Goal: Information Seeking & Learning: Check status

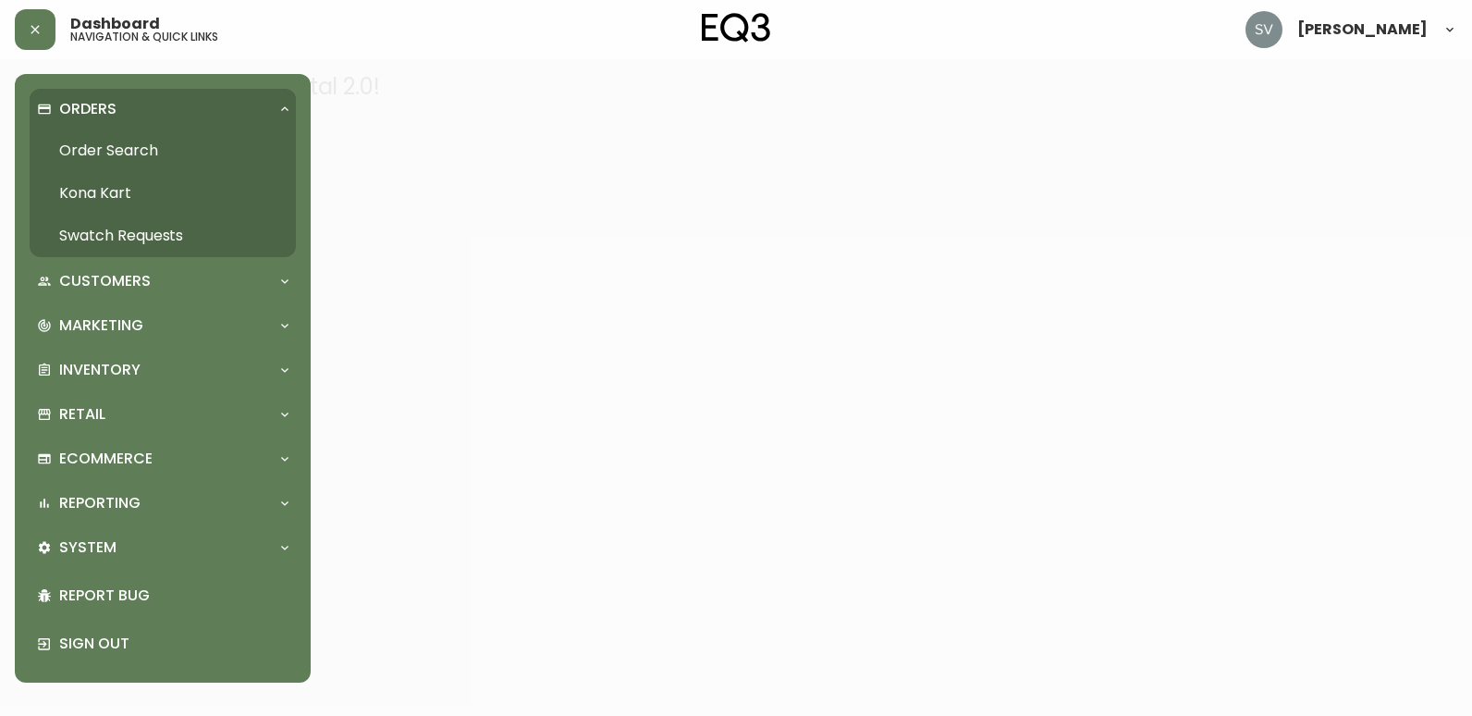
click at [87, 146] on link "Order Search" at bounding box center [163, 150] width 266 height 43
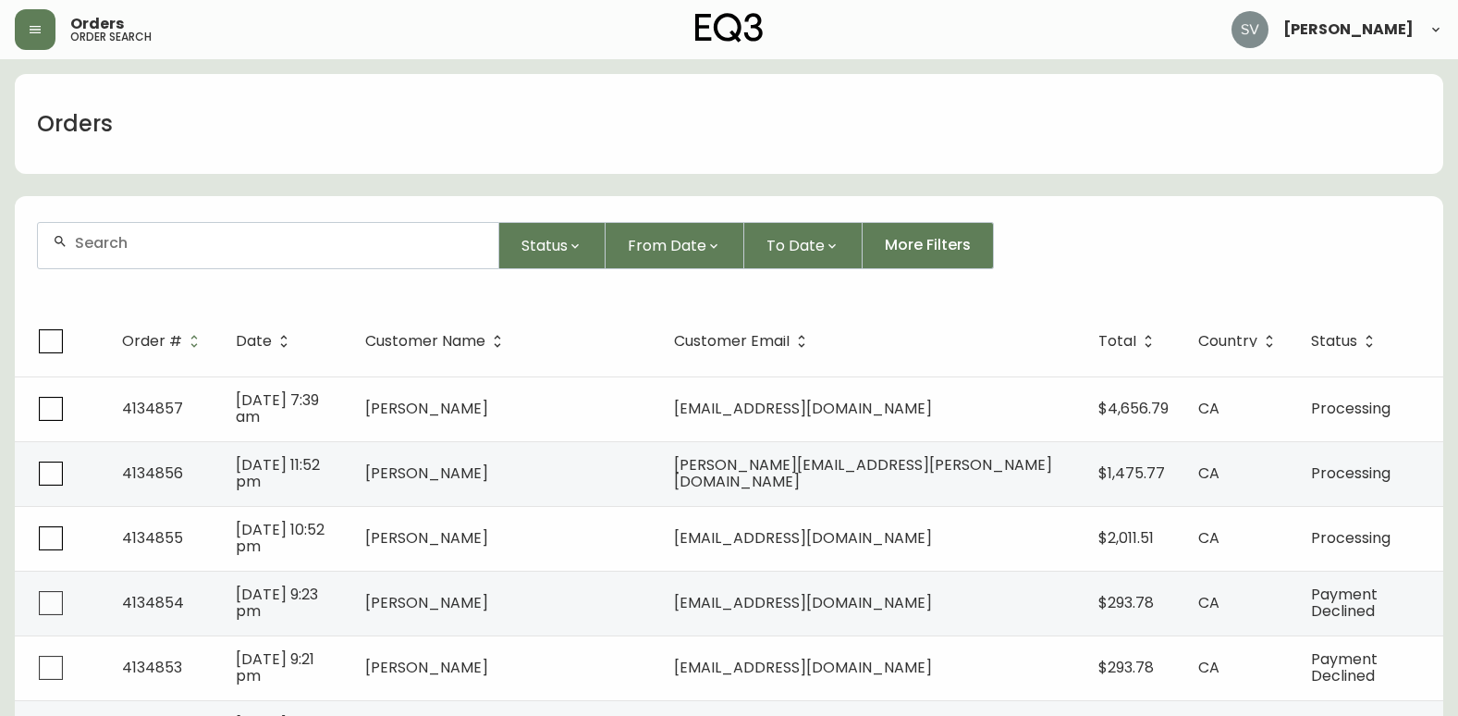
click at [323, 242] on input "text" at bounding box center [279, 243] width 409 height 18
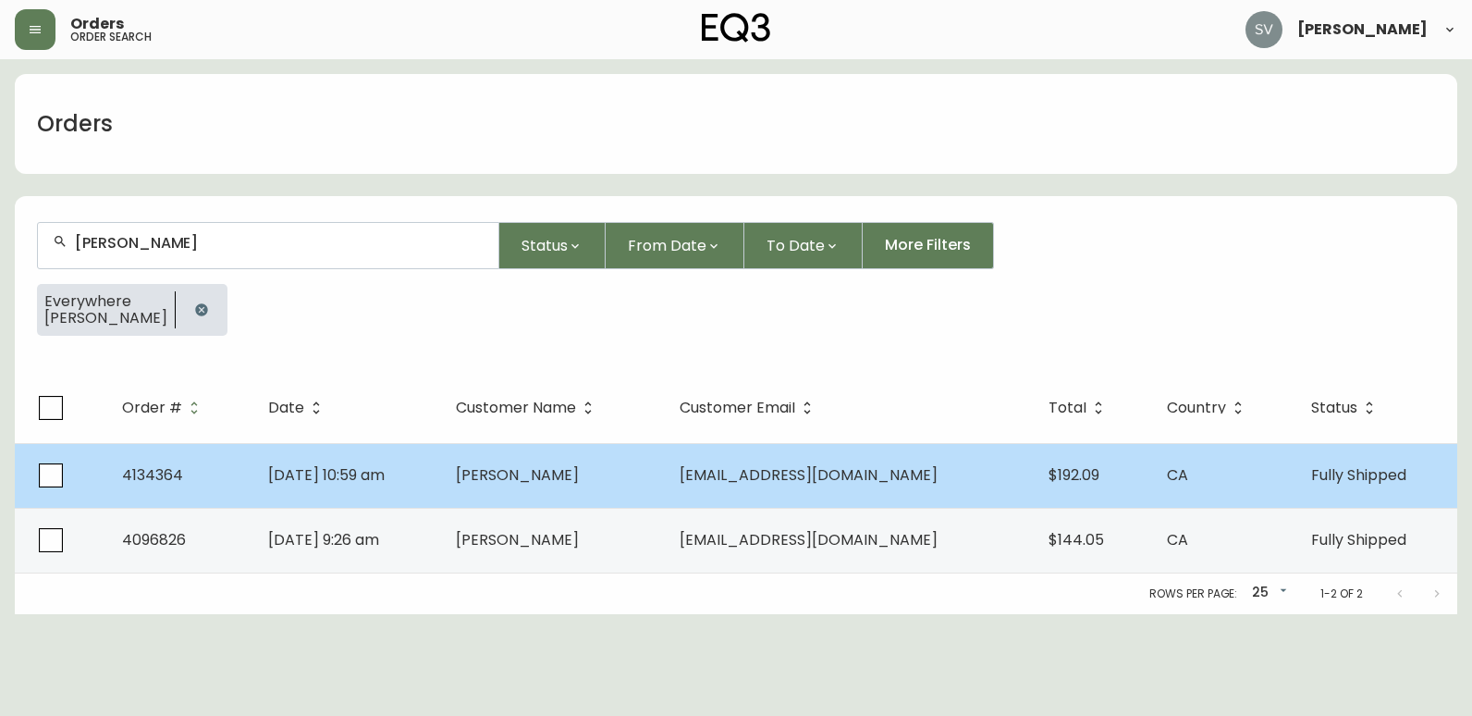
type input "[PERSON_NAME]"
click at [663, 478] on td "[PERSON_NAME]" at bounding box center [553, 475] width 224 height 65
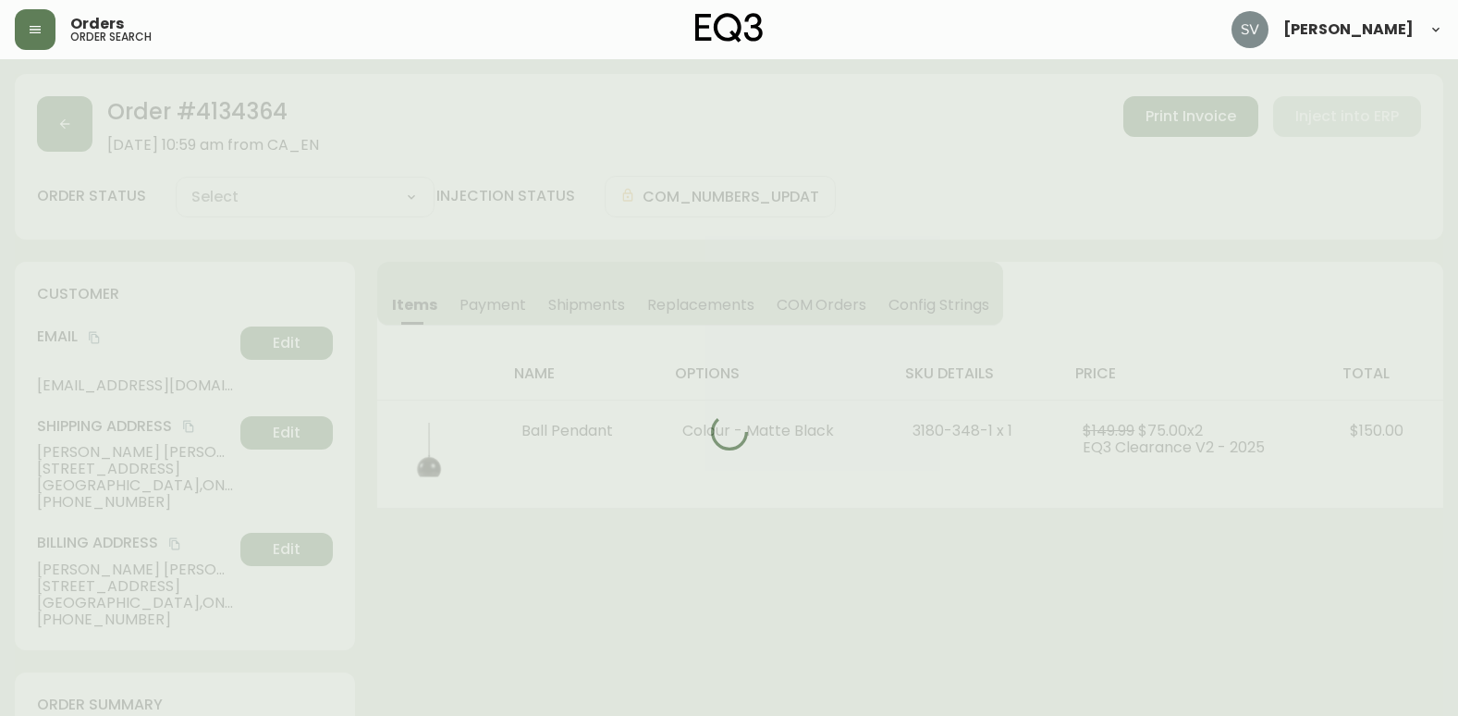
type input "Fully Shipped"
select select "FULLY_SHIPPED"
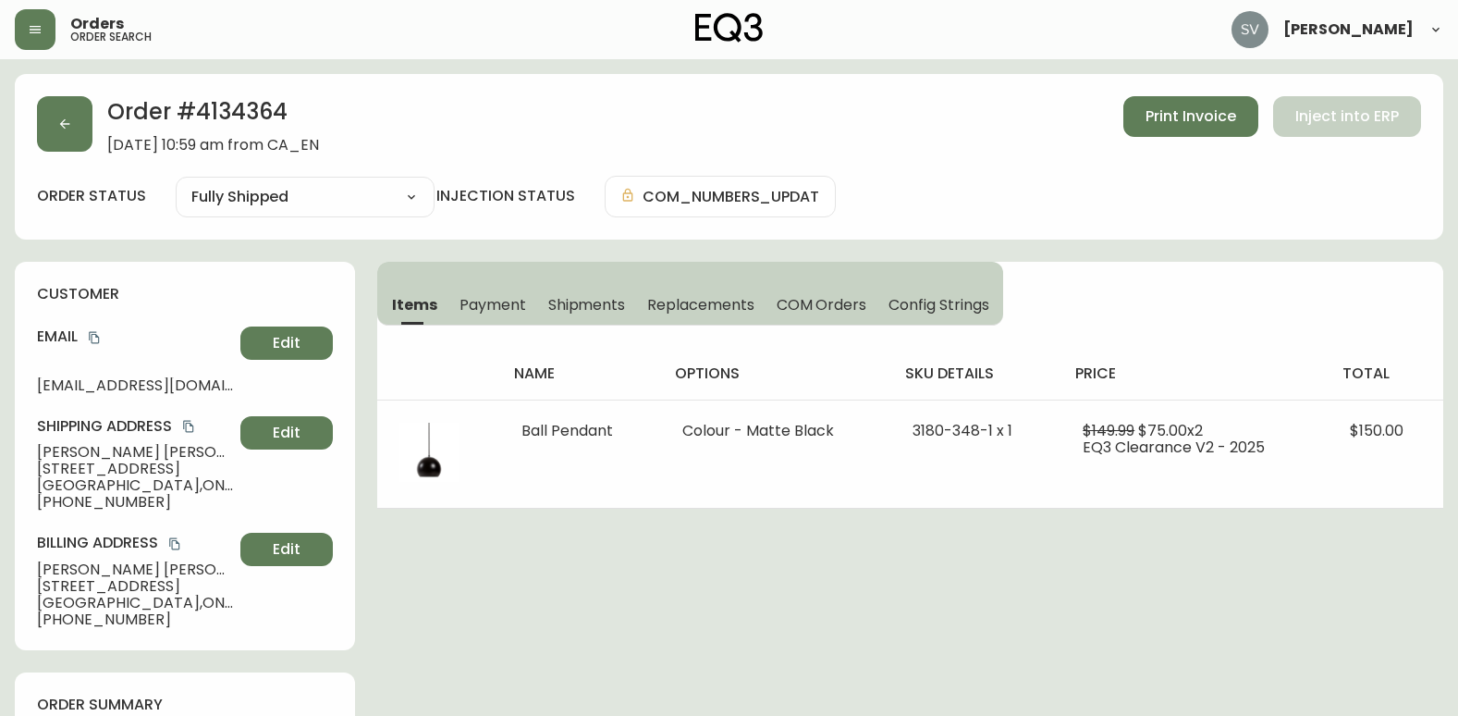
click at [22, 20] on button "button" at bounding box center [35, 29] width 41 height 41
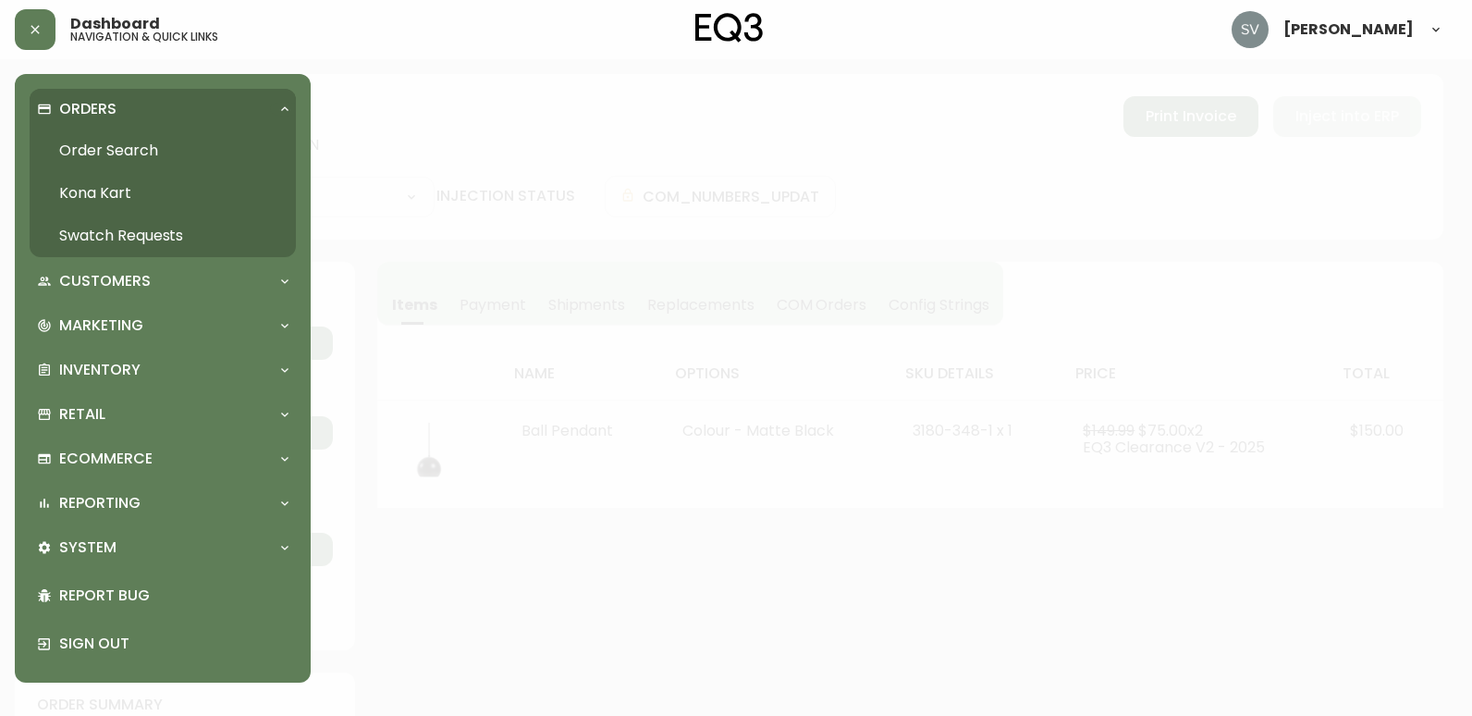
click at [129, 155] on link "Order Search" at bounding box center [163, 150] width 266 height 43
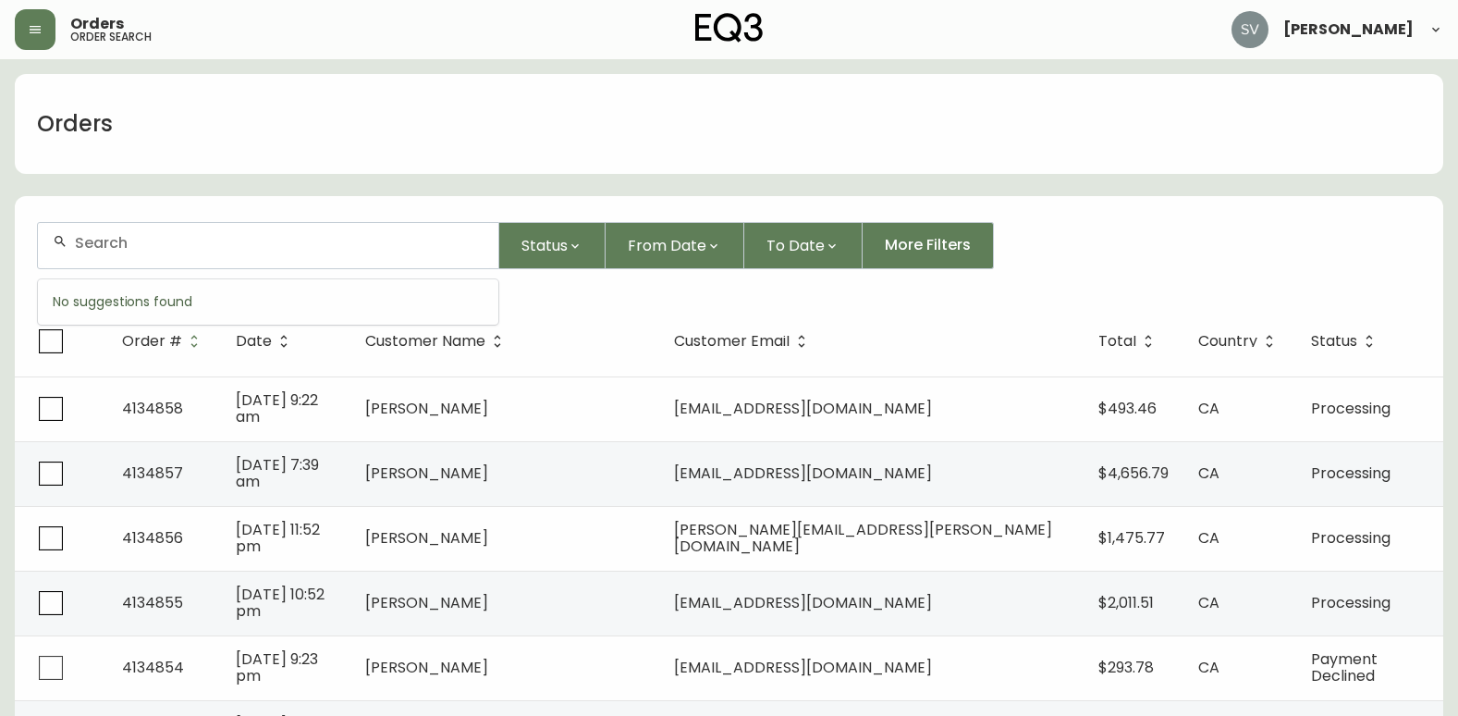
click at [262, 243] on input "text" at bounding box center [279, 243] width 409 height 18
type input "[PERSON_NAME]"
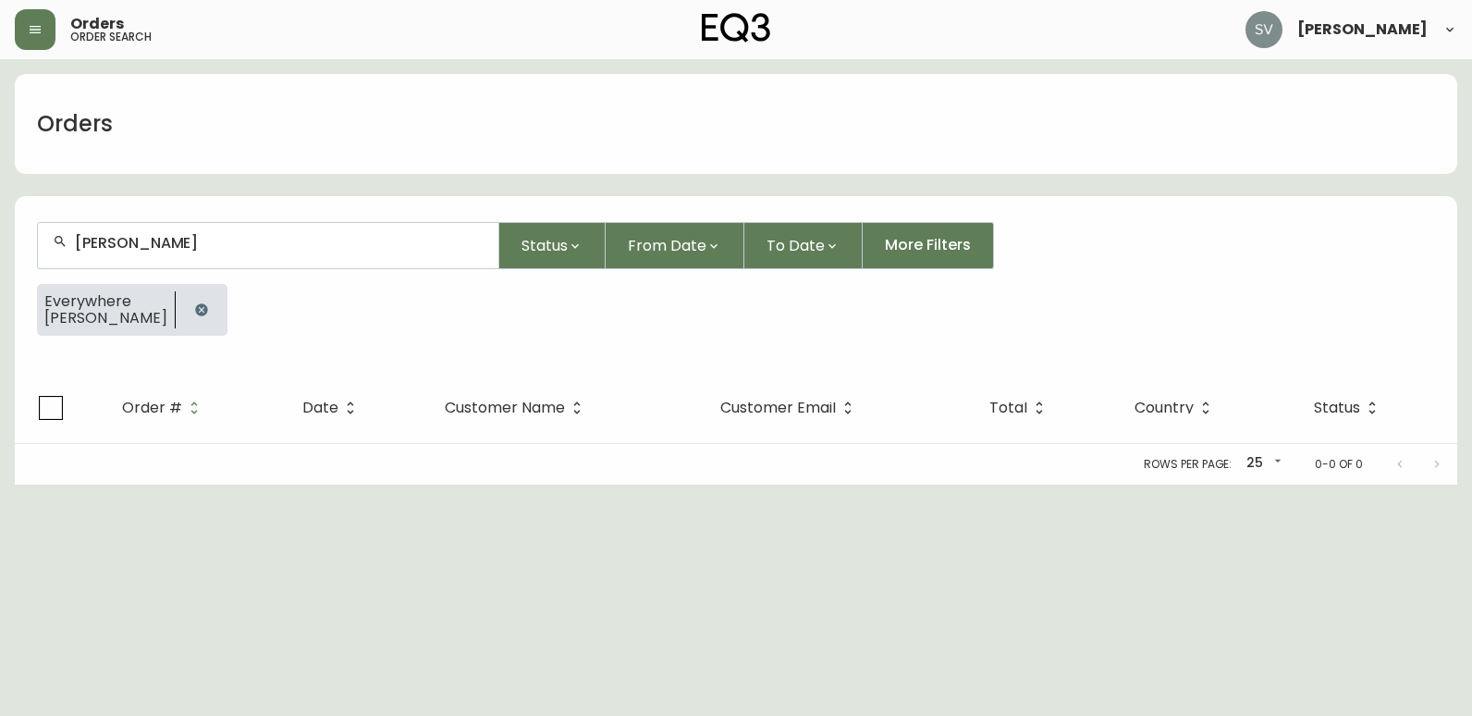
click at [1351, 484] on html "Orders order search [PERSON_NAME] Orders [PERSON_NAME] Status From Date To Date…" at bounding box center [736, 242] width 1472 height 484
click at [242, 244] on input "[PERSON_NAME]" at bounding box center [279, 243] width 409 height 18
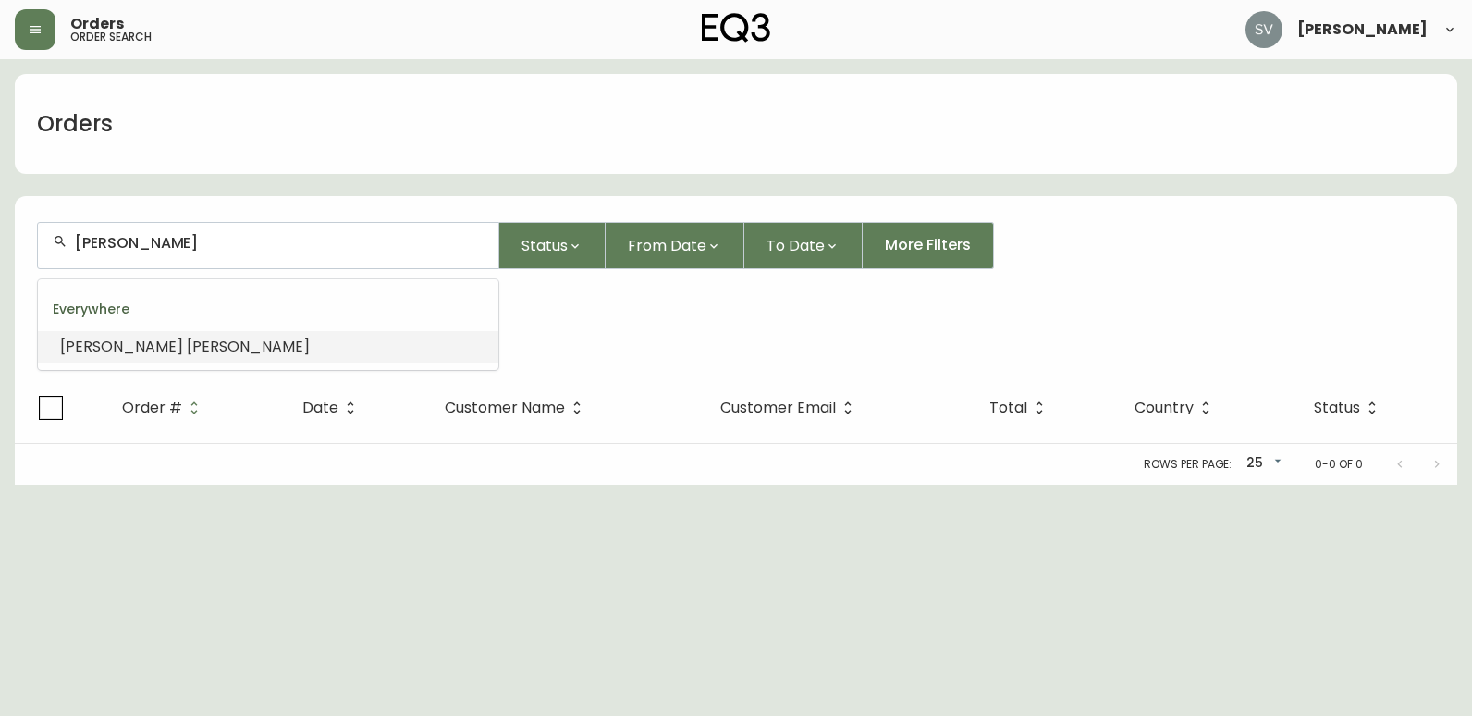
click at [545, 351] on form "[PERSON_NAME] Status From Date To Date More Filters Everywhere [PERSON_NAME]" at bounding box center [736, 286] width 1442 height 173
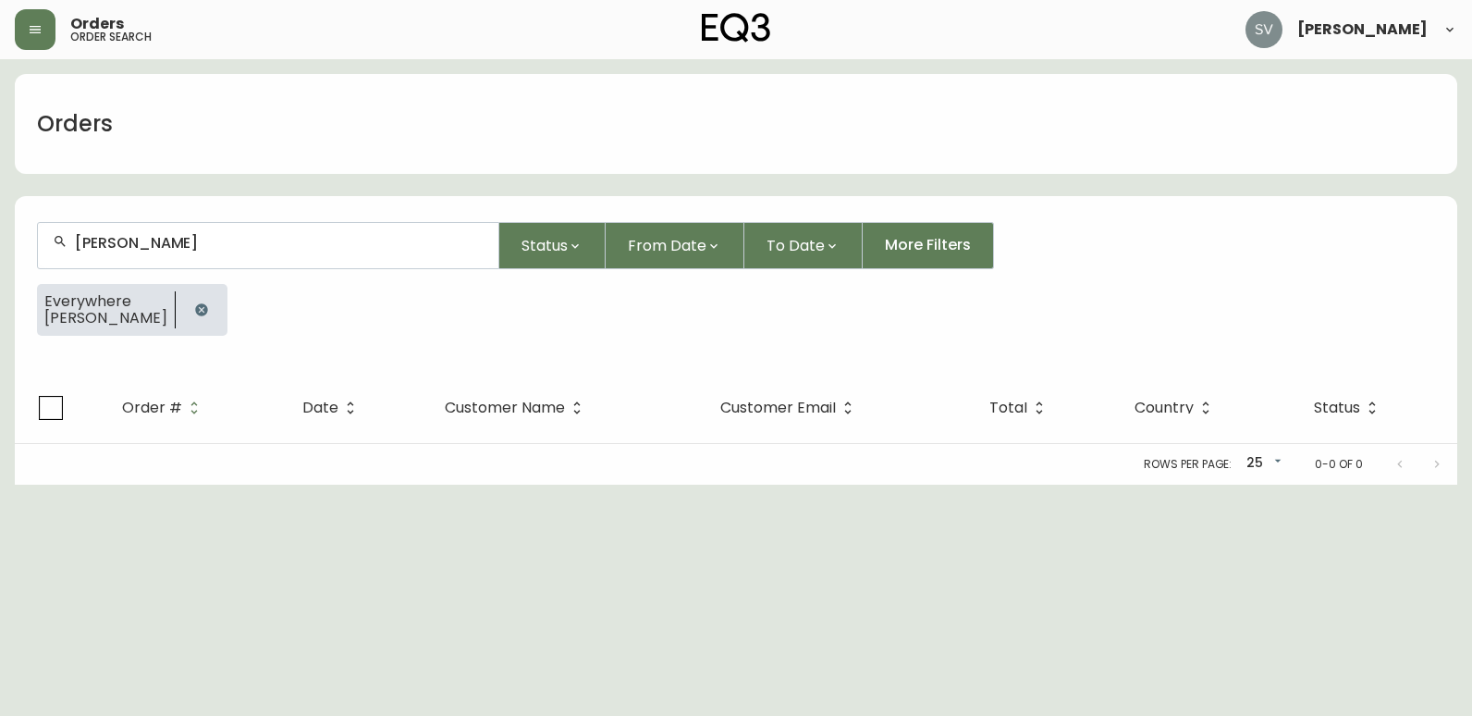
click at [207, 308] on icon "button" at bounding box center [201, 309] width 12 height 12
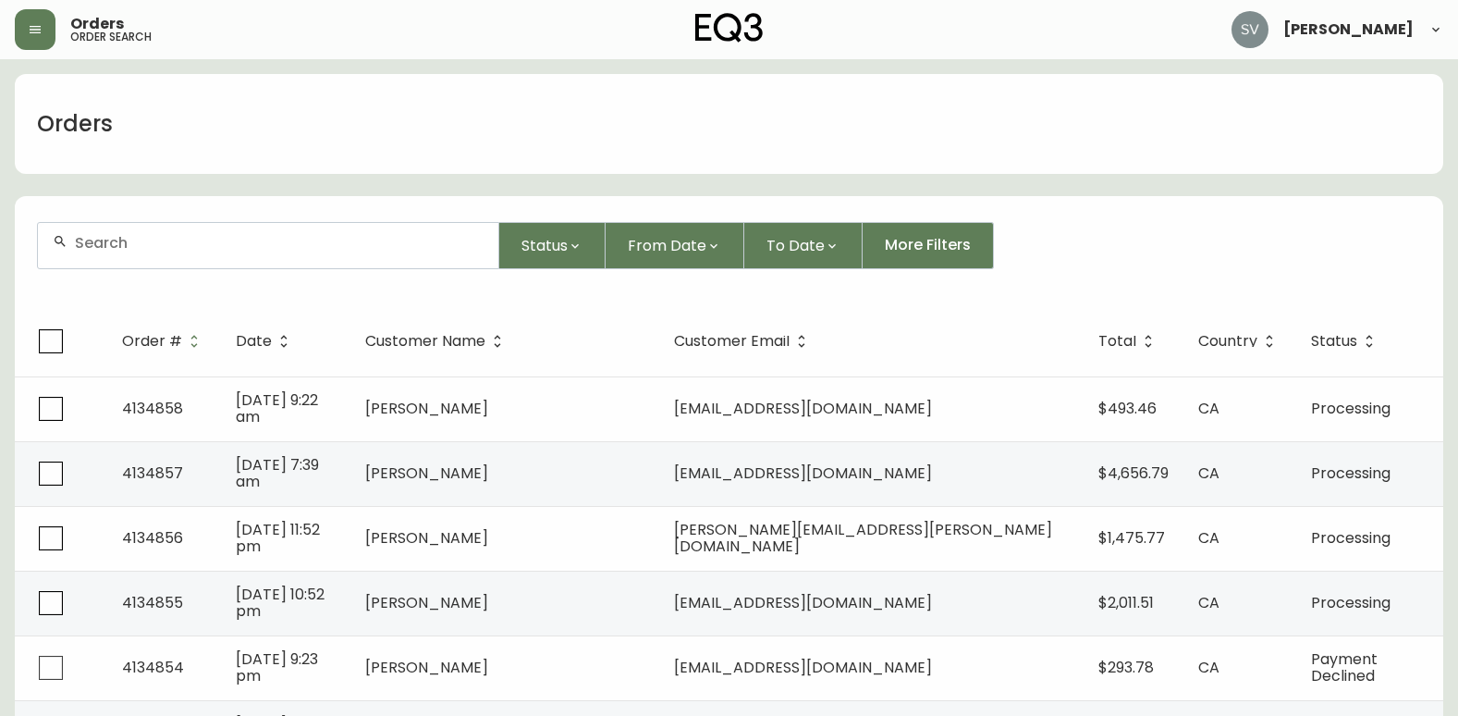
click at [227, 251] on div at bounding box center [268, 245] width 460 height 45
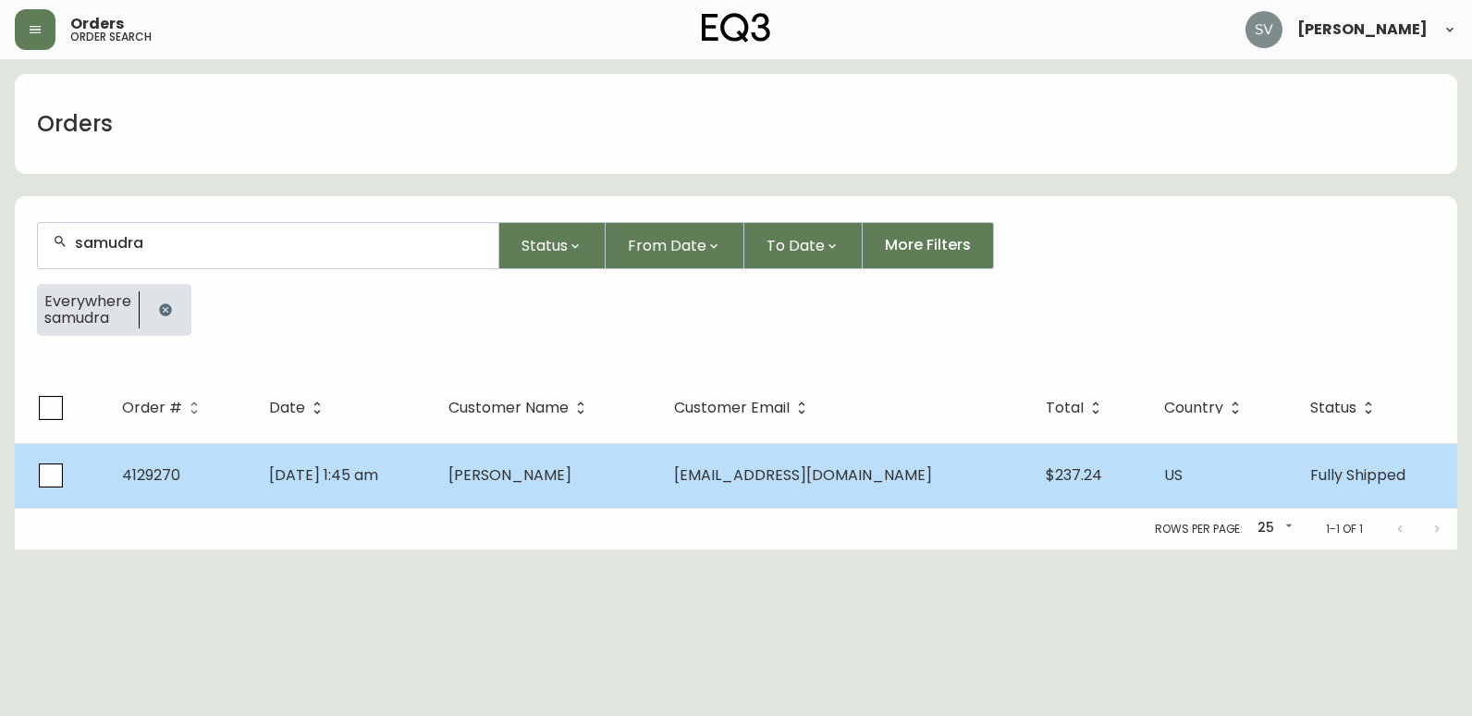
type input "samudra"
click at [529, 463] on td "[PERSON_NAME]" at bounding box center [546, 475] width 225 height 65
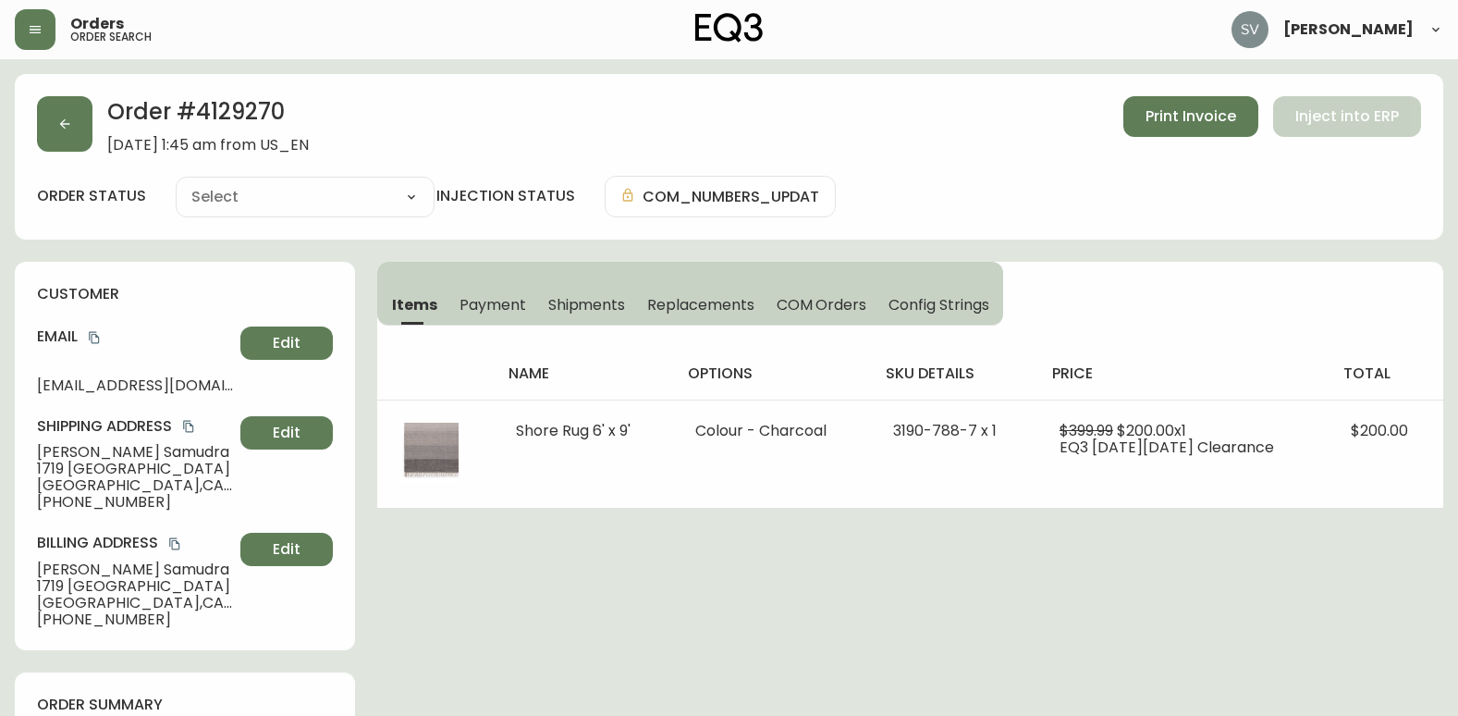
type input "Fully Shipped"
select select "FULLY_SHIPPED"
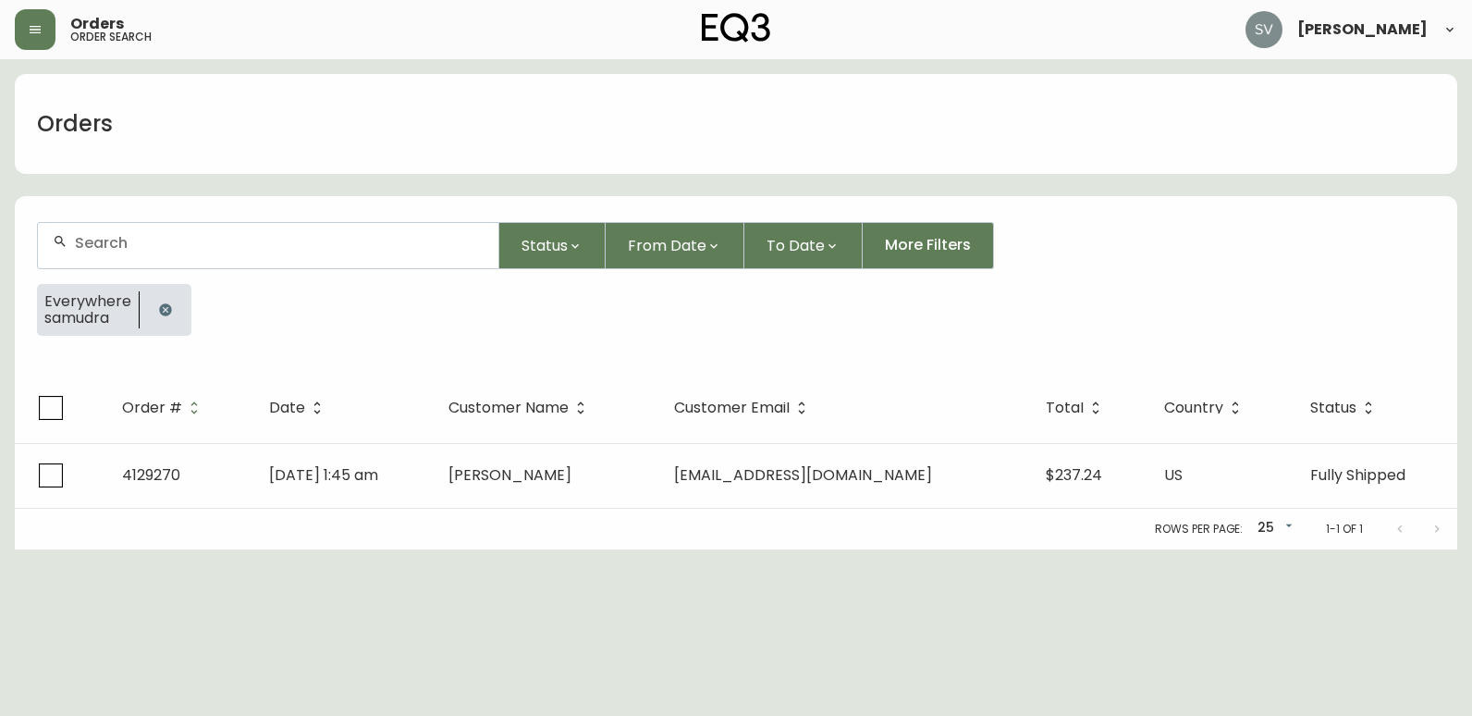
click at [167, 307] on icon "button" at bounding box center [165, 309] width 12 height 12
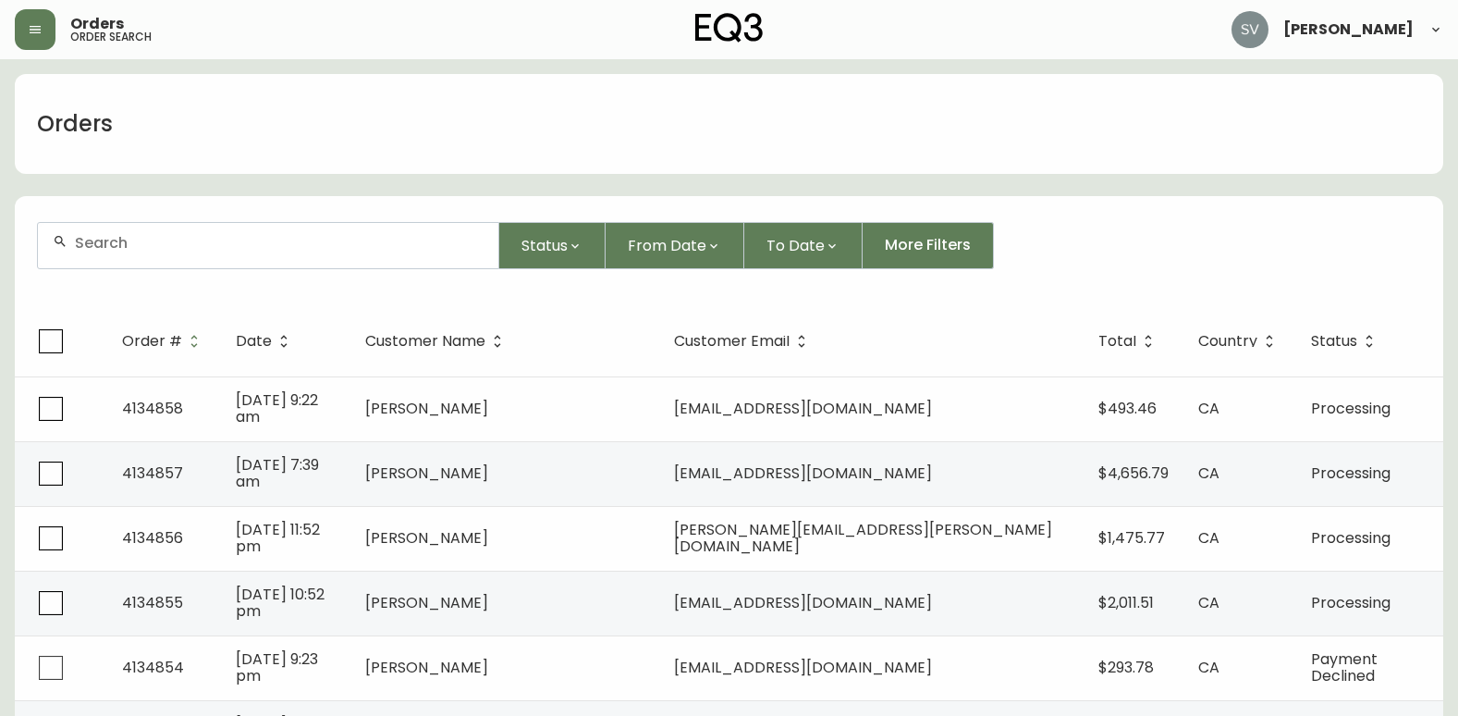
drag, startPoint x: 361, startPoint y: 256, endPoint x: 225, endPoint y: 235, distance: 137.6
click at [231, 238] on div at bounding box center [268, 245] width 460 height 45
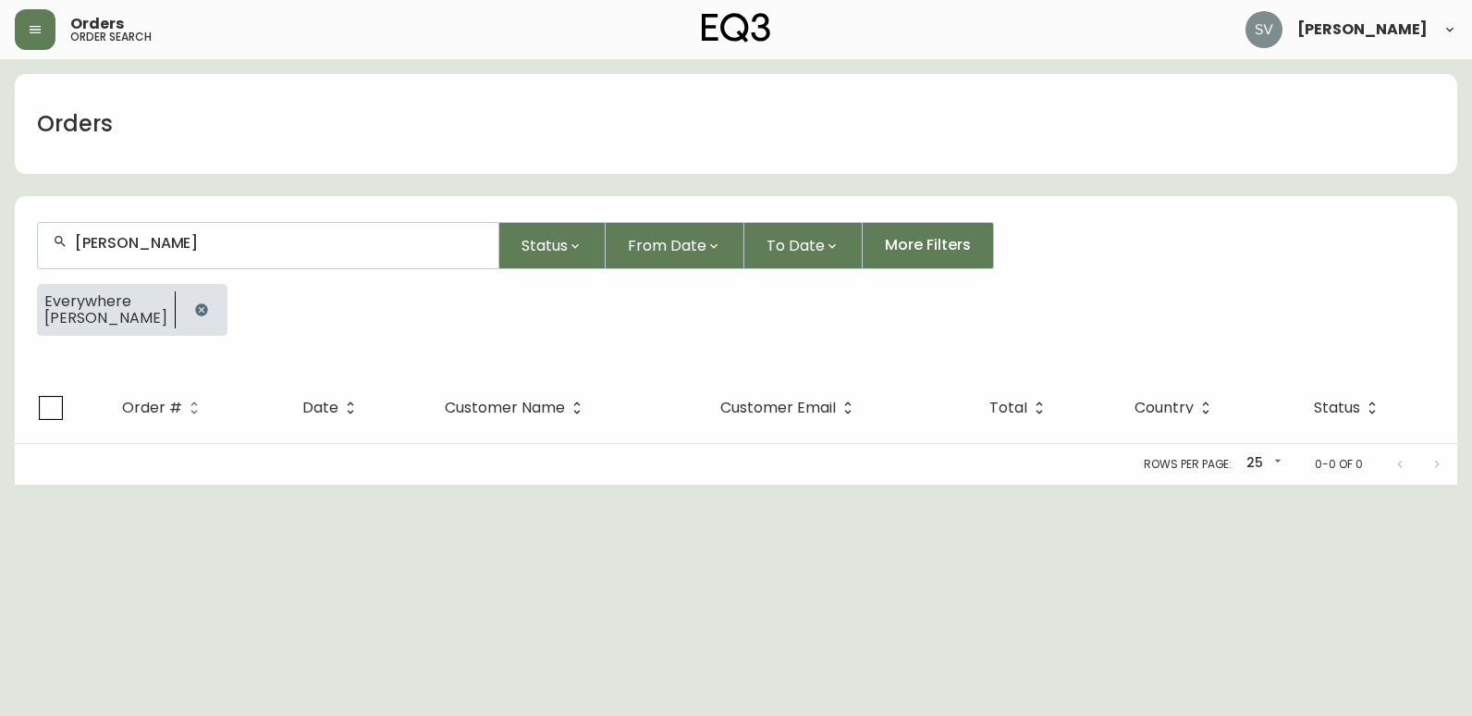
type input "[PERSON_NAME]"
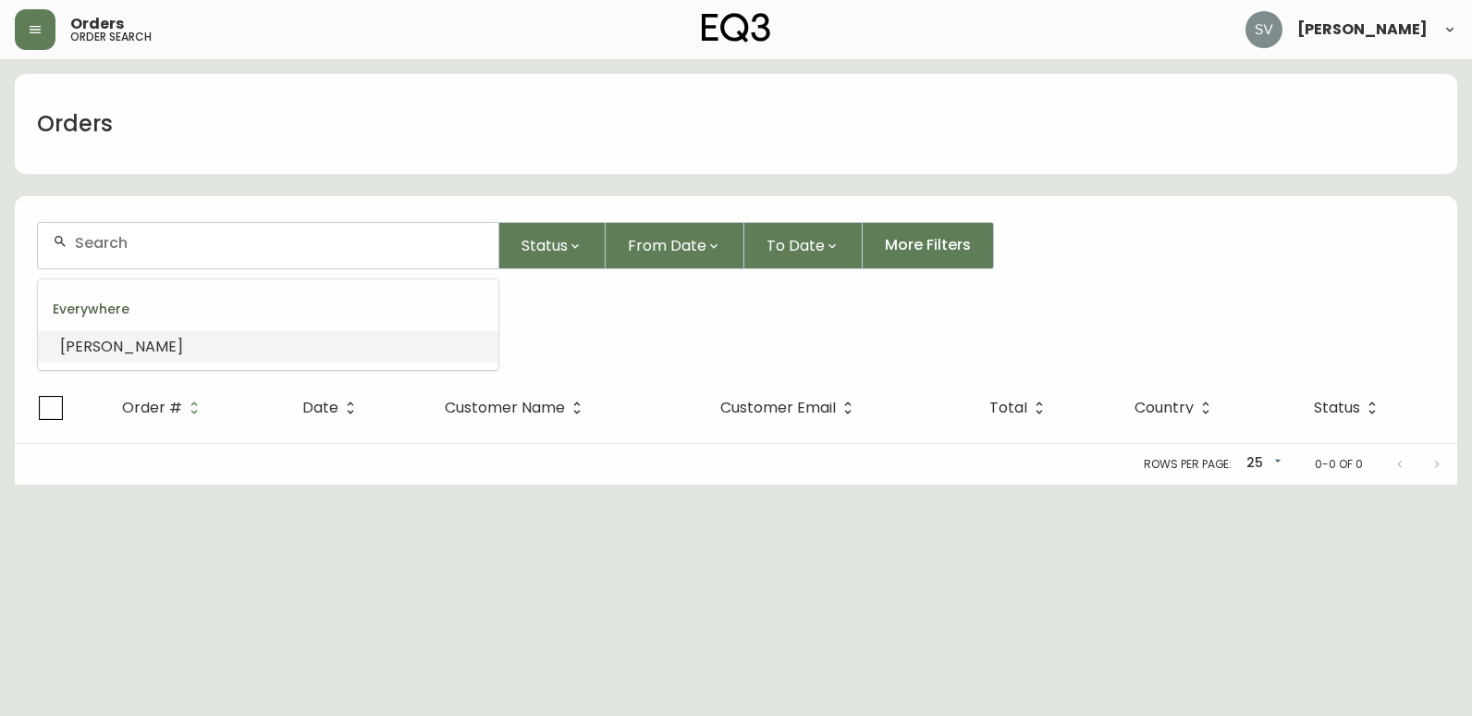
click at [205, 259] on div at bounding box center [268, 245] width 460 height 45
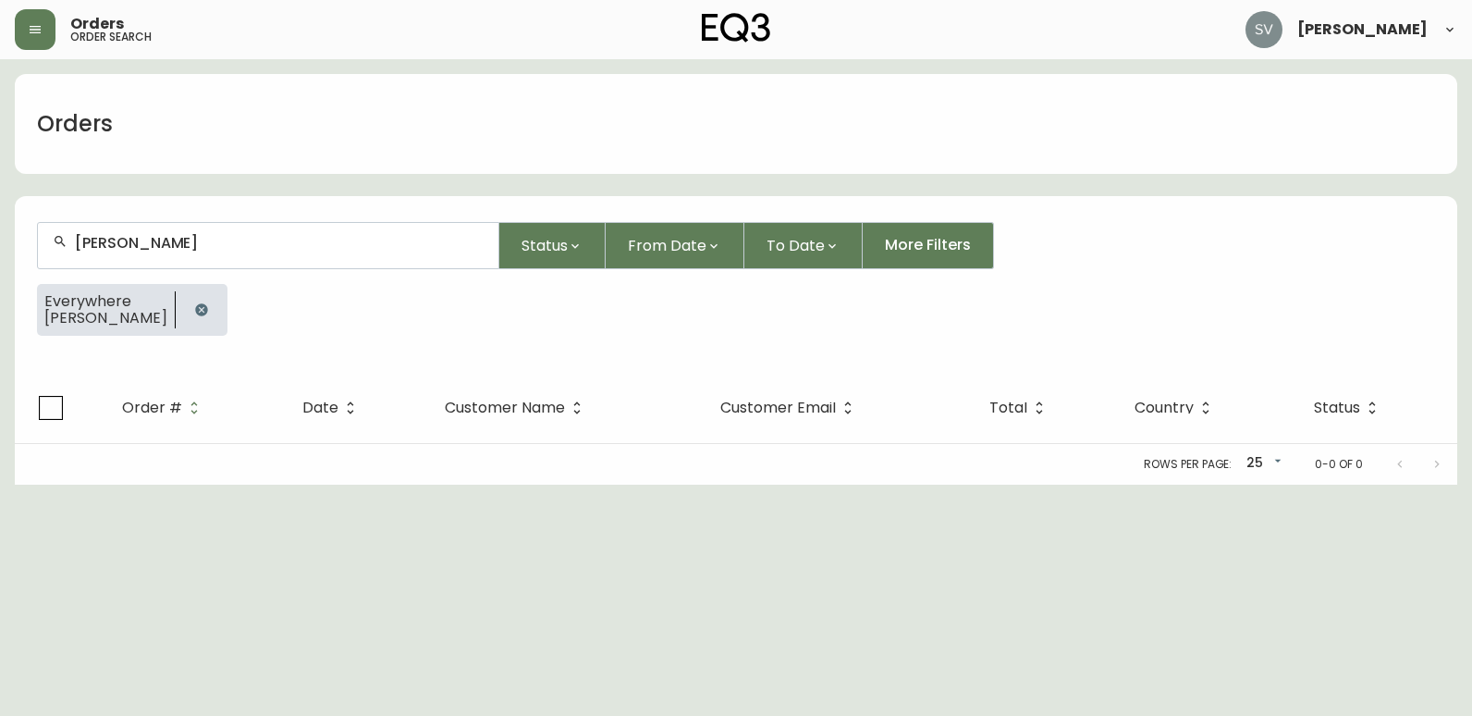
type input "[PERSON_NAME]"
click at [194, 304] on icon "button" at bounding box center [201, 309] width 15 height 15
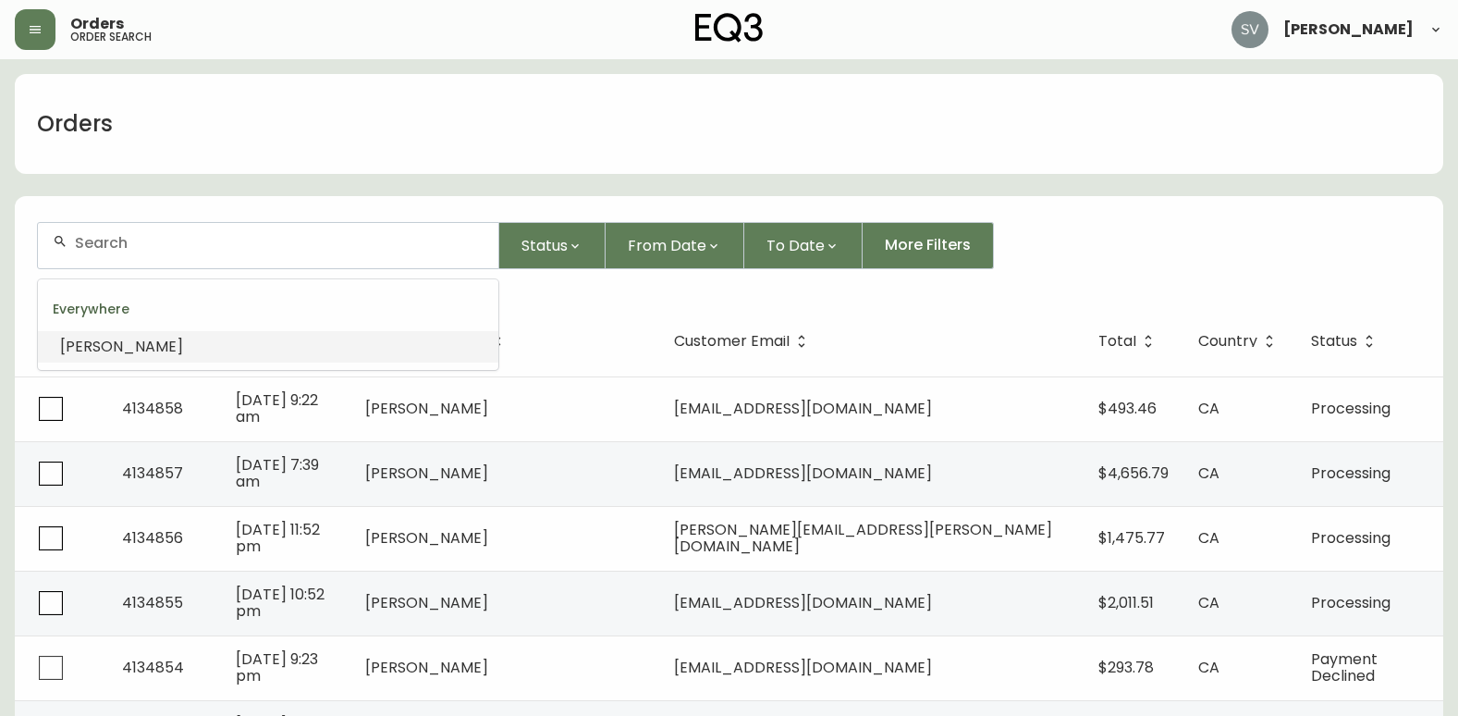
click at [217, 251] on input "text" at bounding box center [279, 243] width 409 height 18
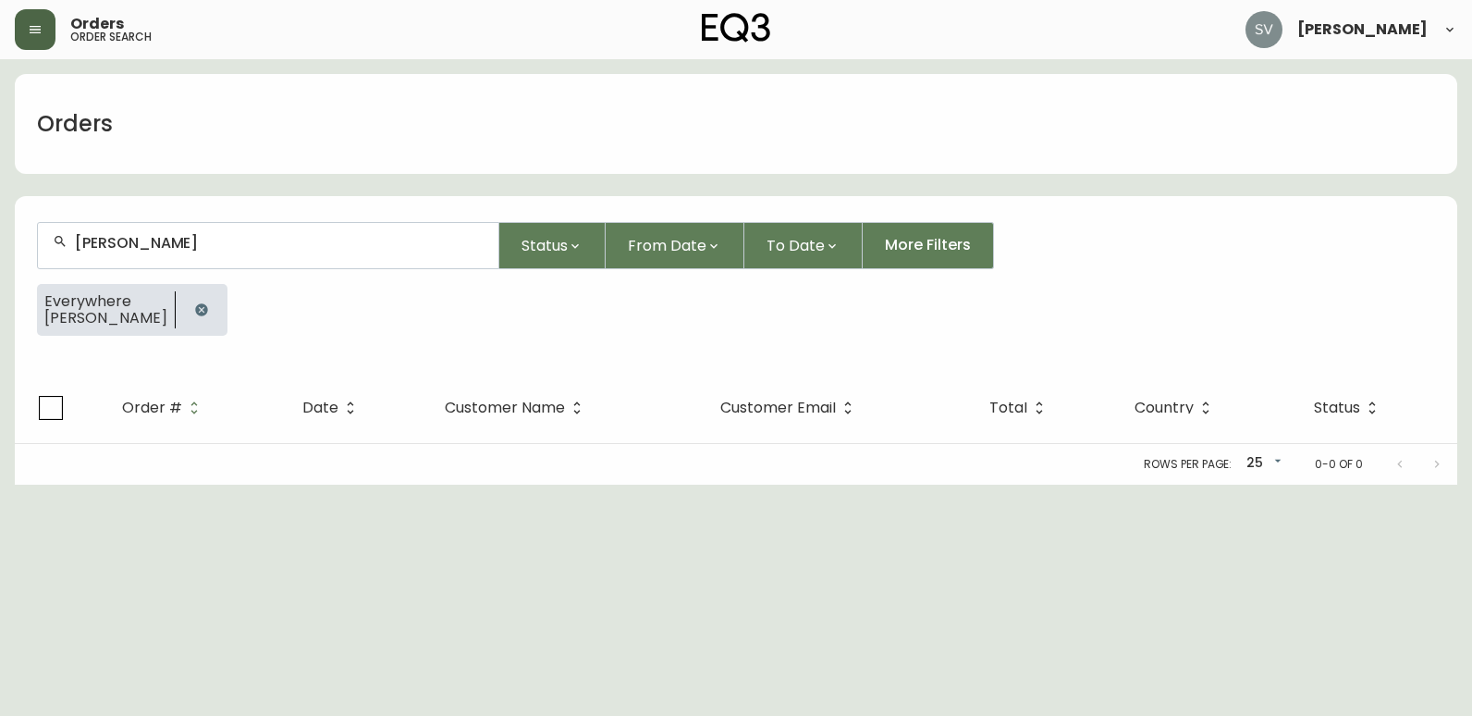
type input "[PERSON_NAME]"
click at [34, 31] on icon "button" at bounding box center [35, 29] width 15 height 15
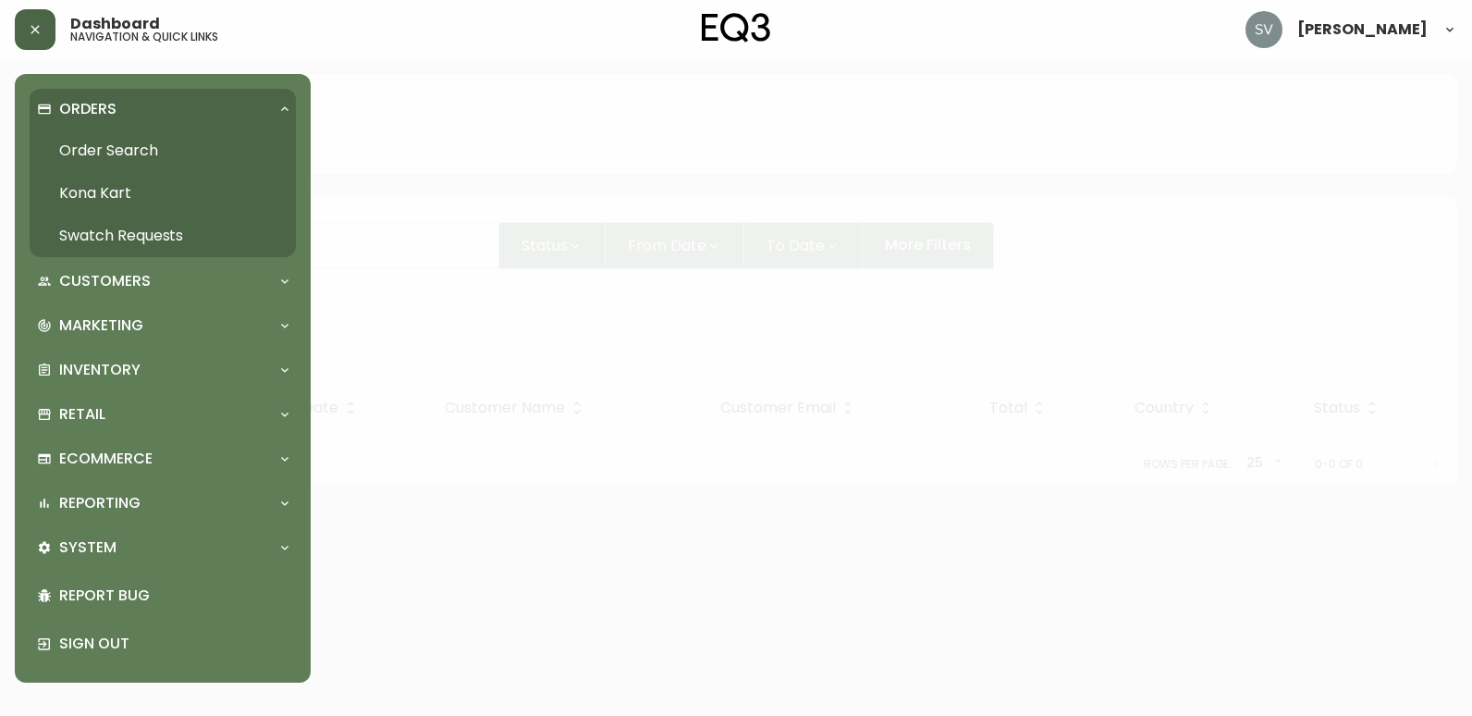
click at [109, 150] on link "Order Search" at bounding box center [163, 150] width 266 height 43
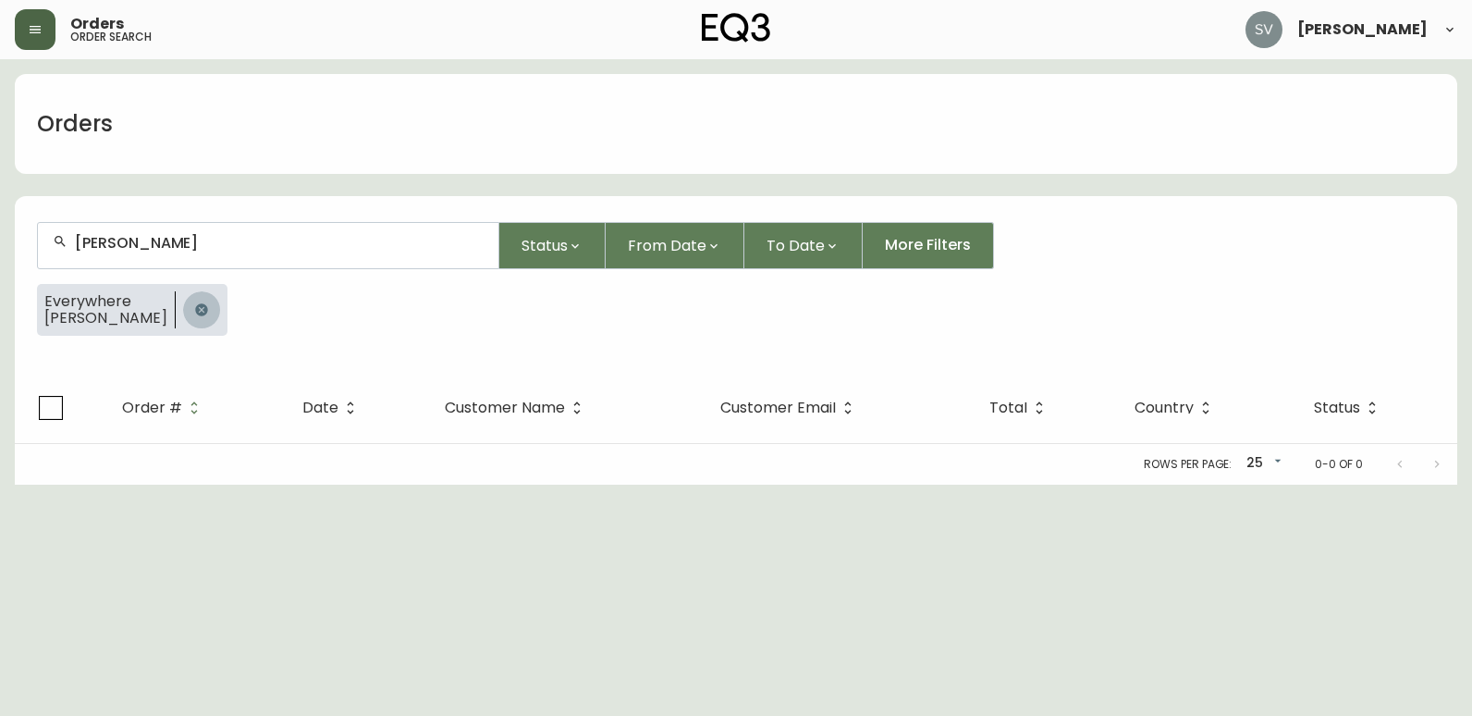
click at [195, 309] on icon "button" at bounding box center [201, 309] width 12 height 12
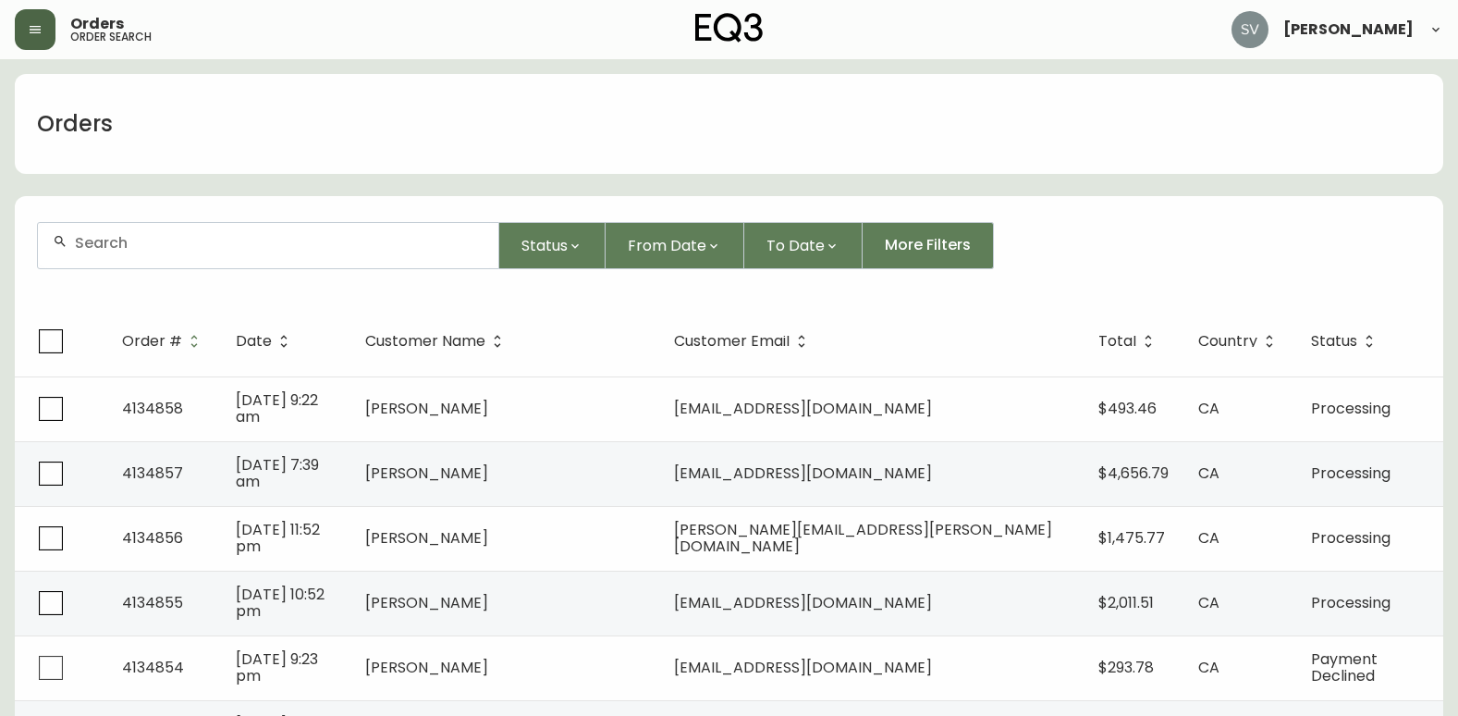
click at [172, 256] on div at bounding box center [268, 245] width 460 height 45
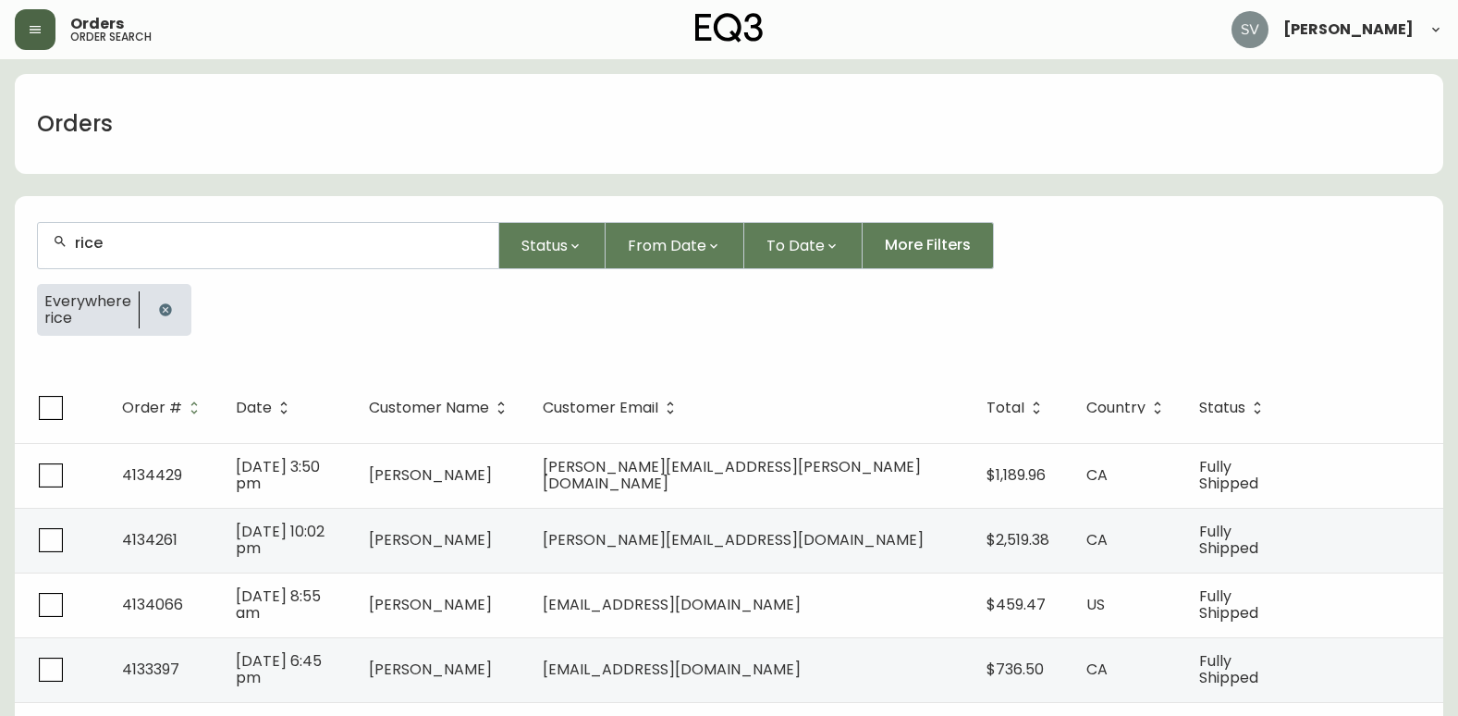
type input "rice"
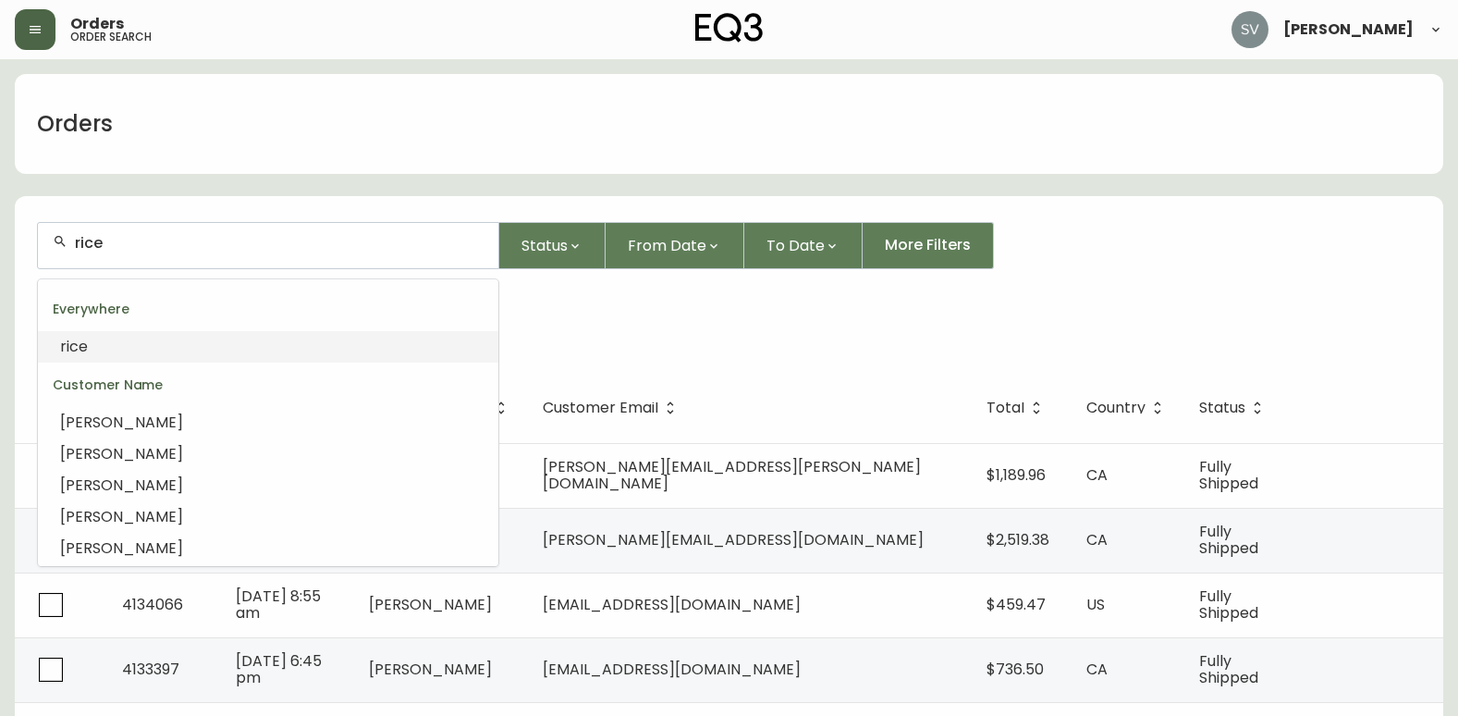
drag, startPoint x: 284, startPoint y: 243, endPoint x: -4, endPoint y: 214, distance: 289.1
click at [641, 303] on div "Everywhere rice" at bounding box center [729, 317] width 1384 height 67
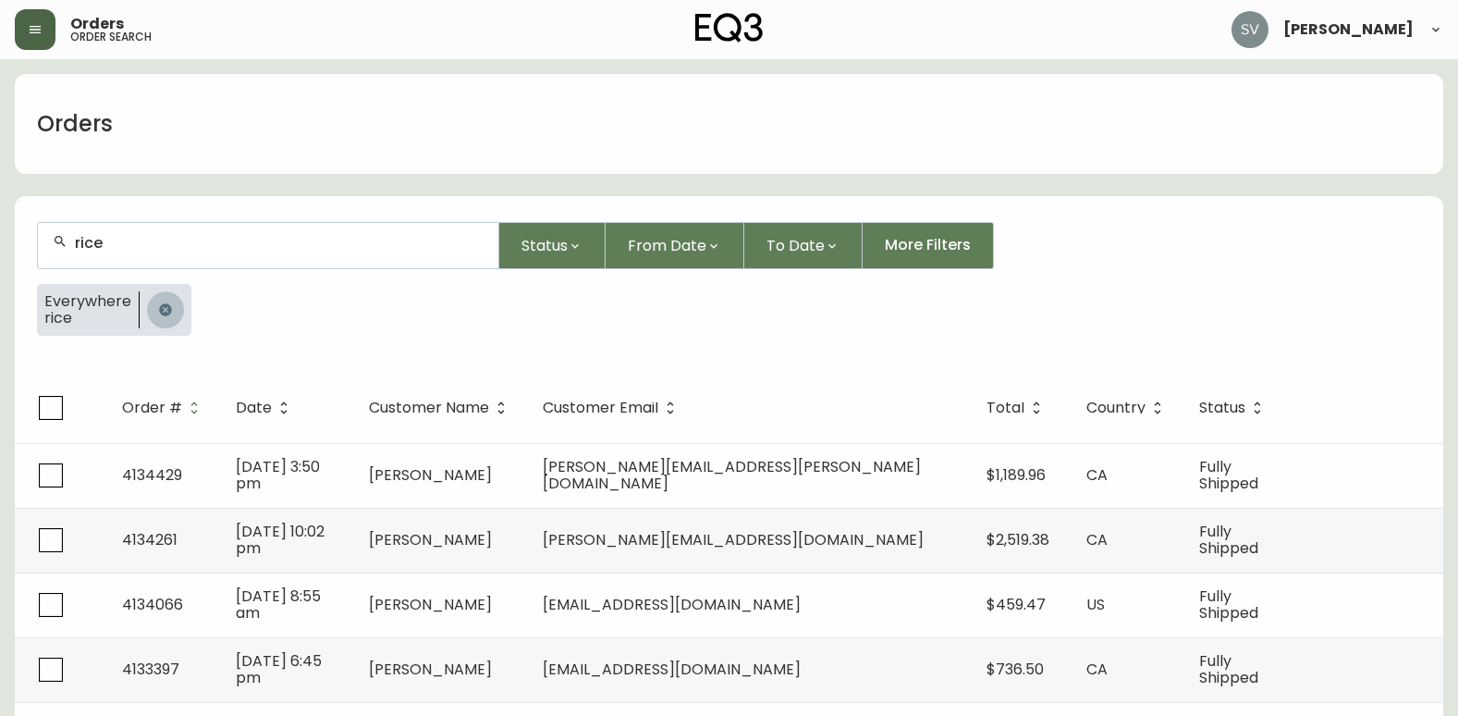
click at [159, 309] on icon "button" at bounding box center [165, 309] width 12 height 12
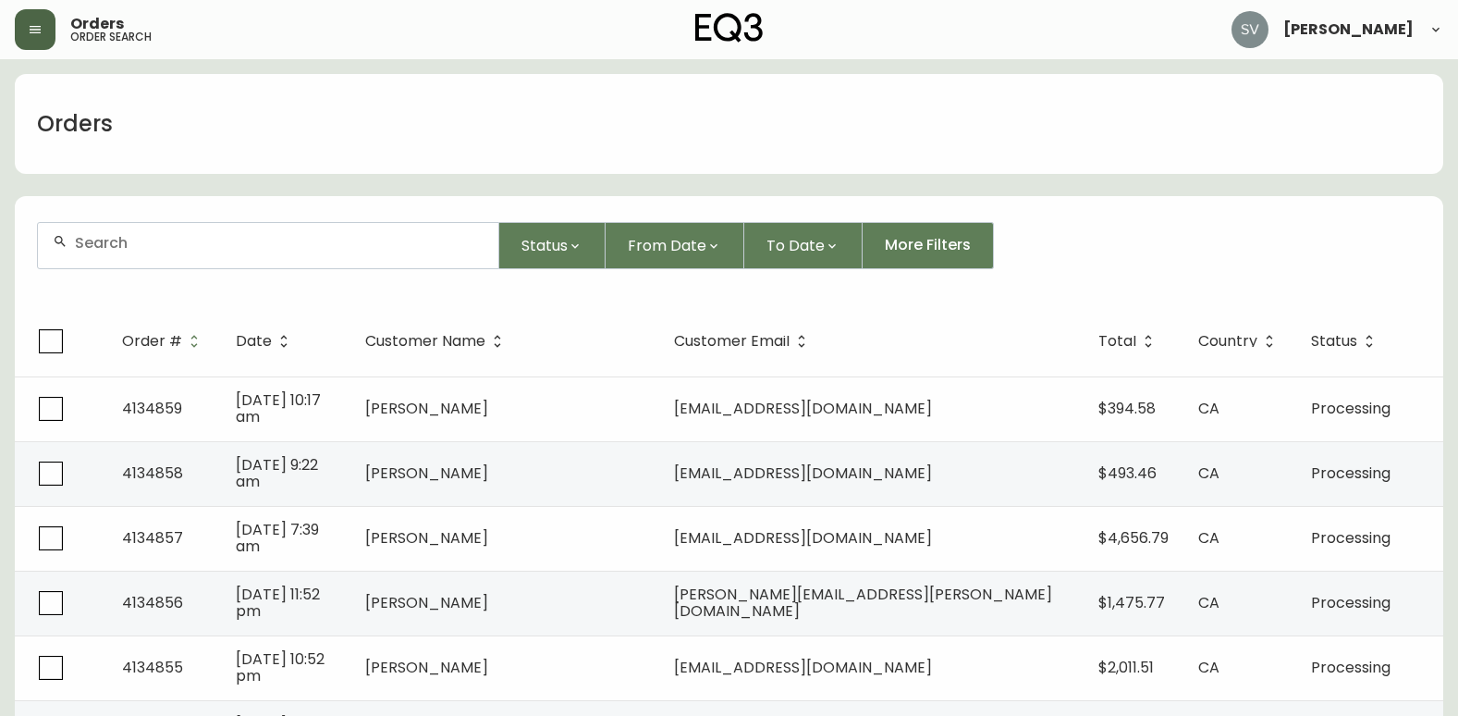
click at [234, 256] on div at bounding box center [268, 245] width 460 height 45
drag, startPoint x: 234, startPoint y: 256, endPoint x: 173, endPoint y: 247, distance: 61.7
click at [173, 247] on input "text" at bounding box center [279, 243] width 409 height 18
paste input "[EMAIL_ADDRESS][PERSON_NAME][DOMAIN_NAME]"
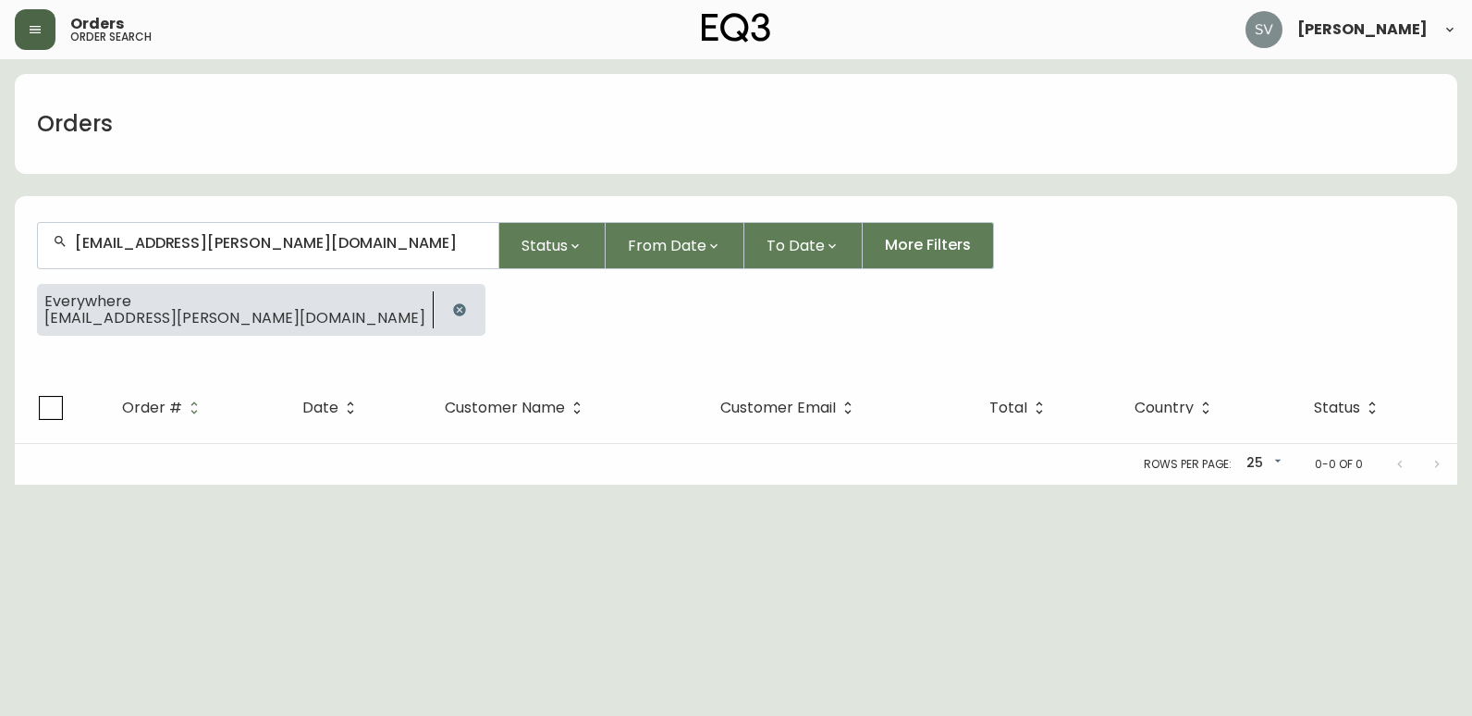
type input "[EMAIL_ADDRESS][PERSON_NAME][DOMAIN_NAME]"
click at [453, 311] on icon "button" at bounding box center [459, 309] width 12 height 12
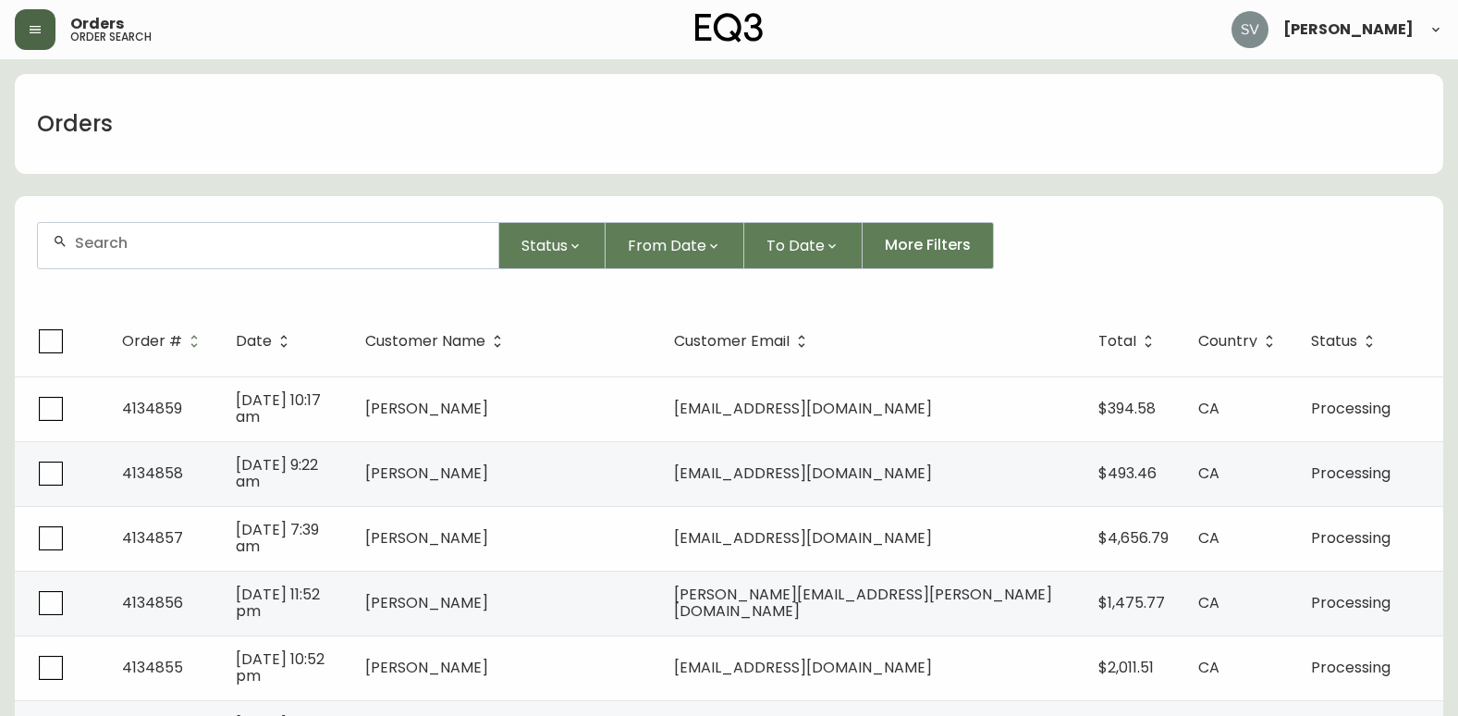
click at [314, 256] on div at bounding box center [268, 245] width 460 height 45
type input "[PERSON_NAME] home-[PERSON_NAME]"
